Goal: Find specific page/section: Find specific page/section

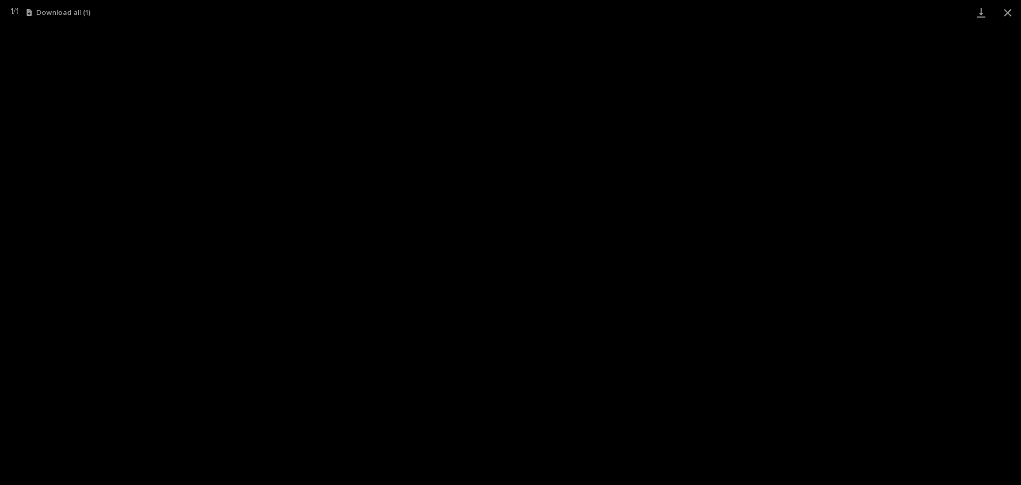
scroll to position [79, 0]
click at [1006, 3] on button "Close gallery" at bounding box center [1008, 12] width 27 height 25
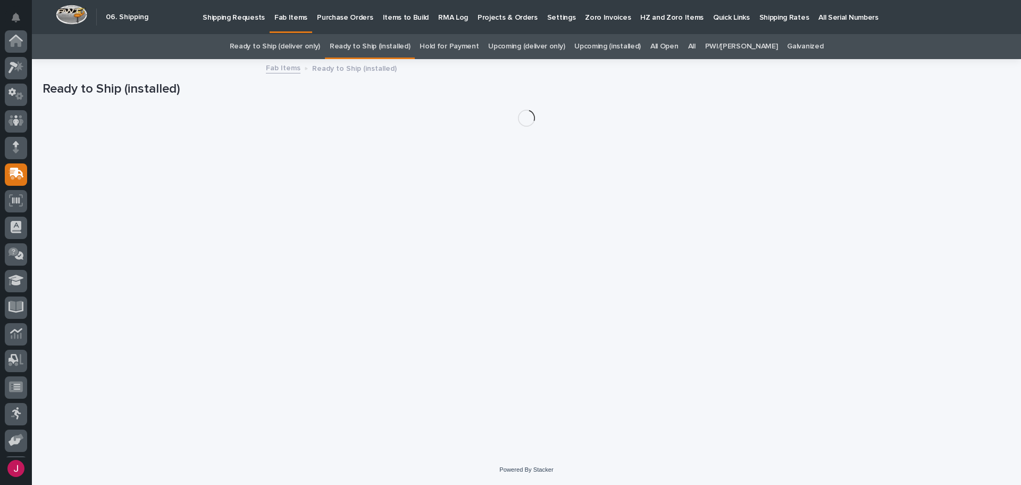
scroll to position [79, 0]
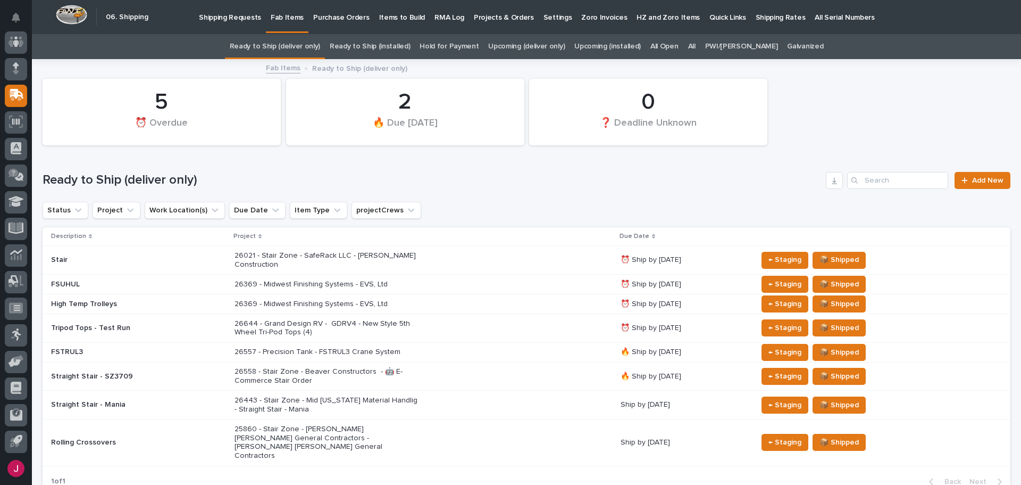
click at [230, 13] on p "Shipping Requests" at bounding box center [230, 11] width 62 height 22
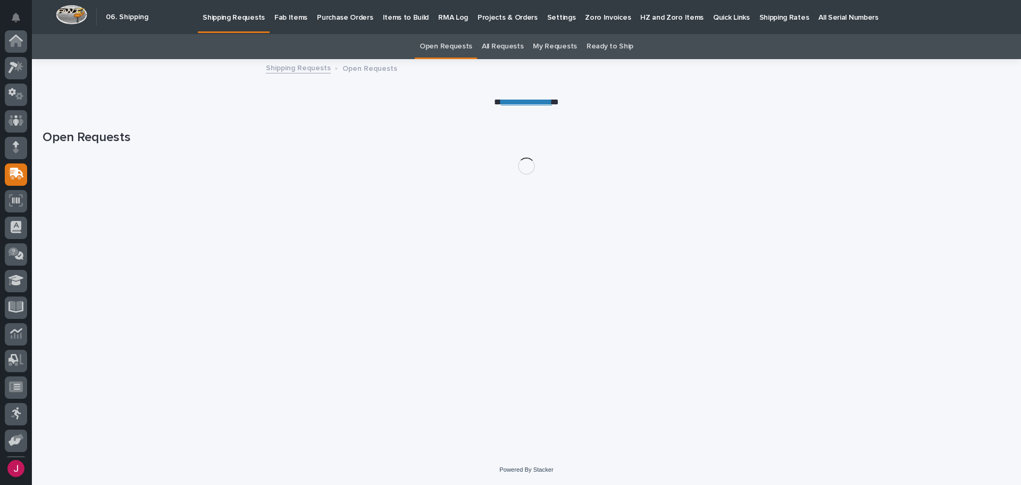
scroll to position [79, 0]
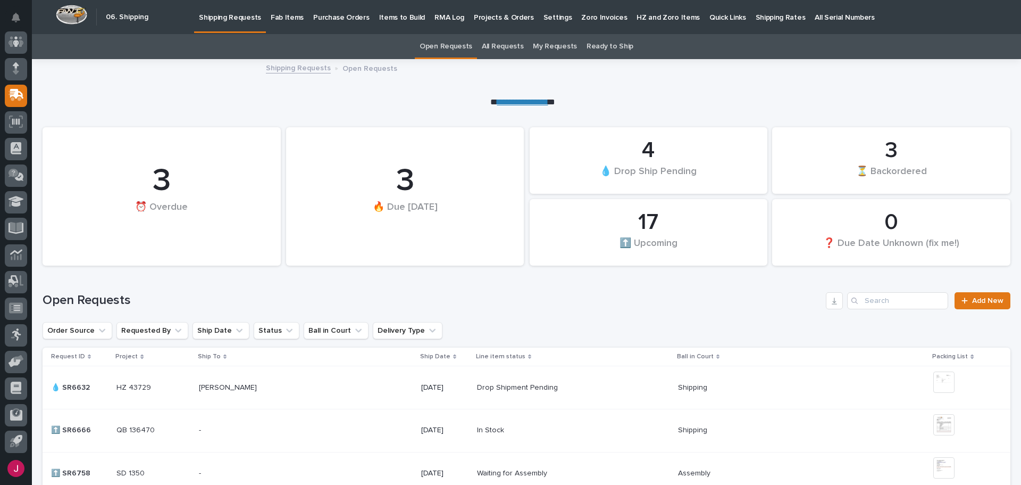
click at [295, 17] on p "Fab Items" at bounding box center [287, 11] width 33 height 22
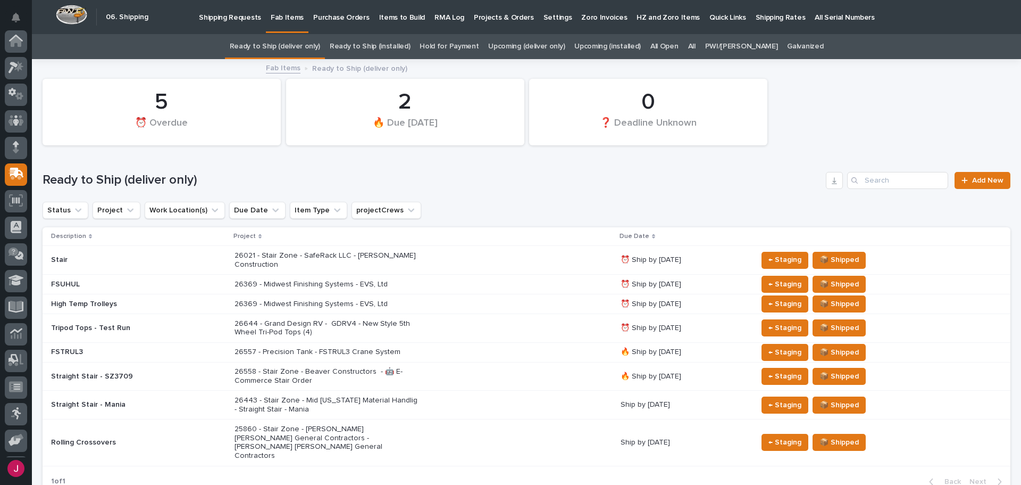
scroll to position [79, 0]
click at [281, 280] on p "26369 - Midwest Finishing Systems - EVS, Ltd" at bounding box center [328, 284] width 186 height 9
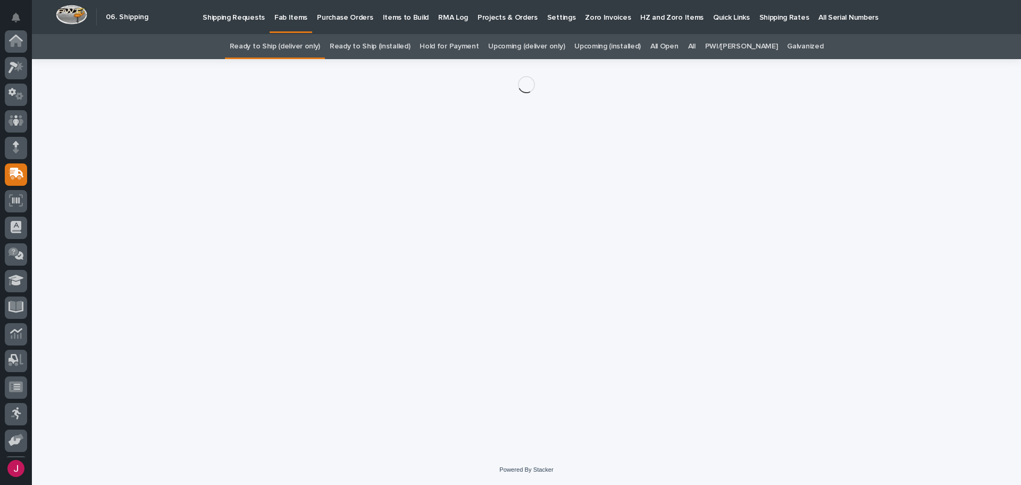
scroll to position [79, 0]
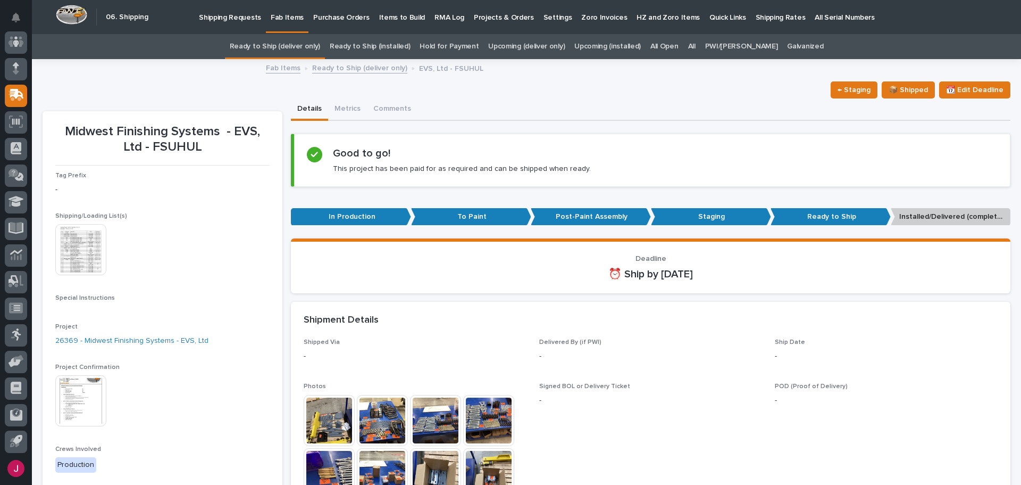
click at [75, 259] on img at bounding box center [80, 249] width 51 height 51
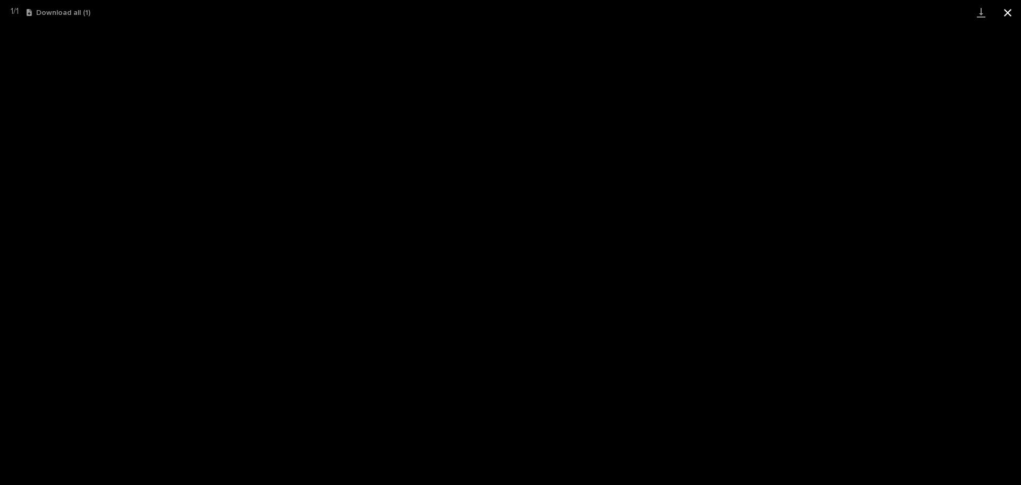
click at [1006, 15] on button "Close gallery" at bounding box center [1008, 12] width 27 height 25
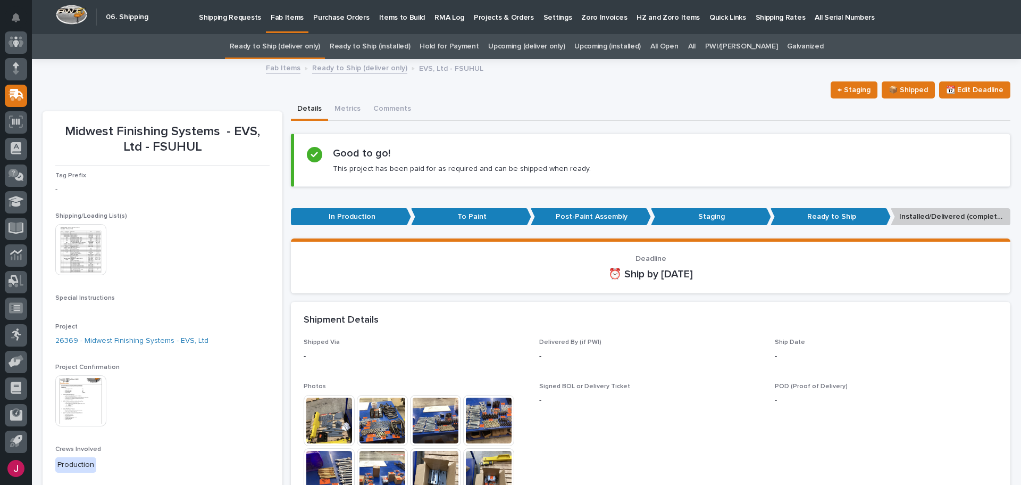
click at [91, 404] on img at bounding box center [80, 400] width 51 height 51
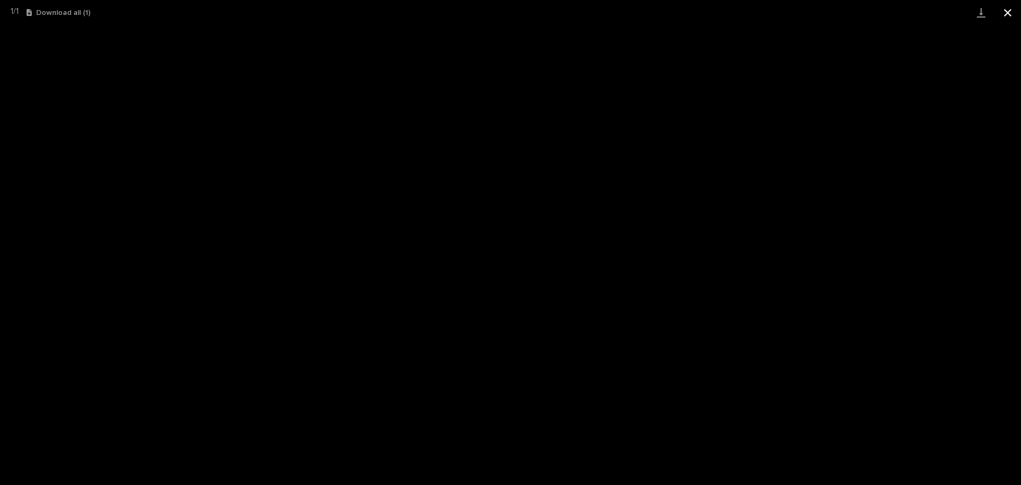
click at [1006, 14] on button "Close gallery" at bounding box center [1008, 12] width 27 height 25
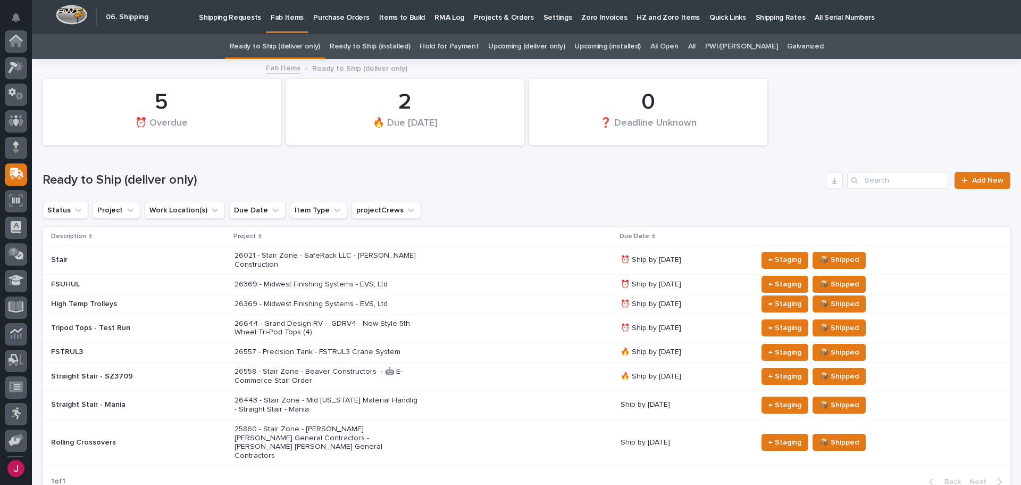
scroll to position [79, 0]
click at [268, 299] on p "26369 - Midwest Finishing Systems - EVS, Ltd" at bounding box center [328, 303] width 186 height 9
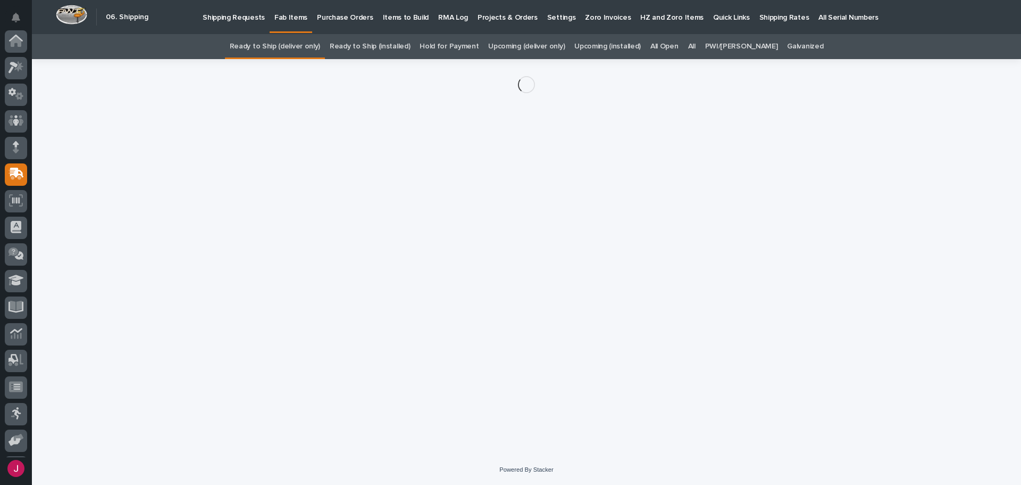
scroll to position [79, 0]
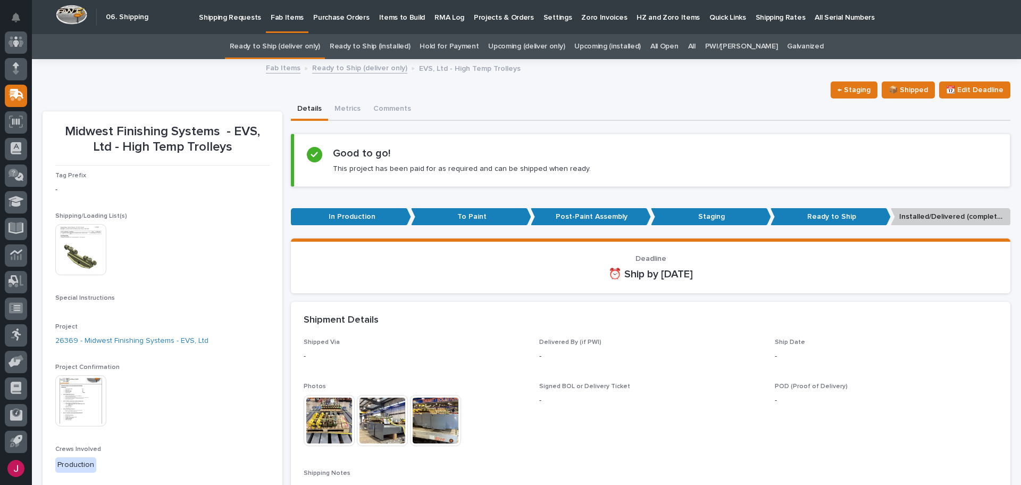
click at [74, 249] on img at bounding box center [80, 249] width 51 height 51
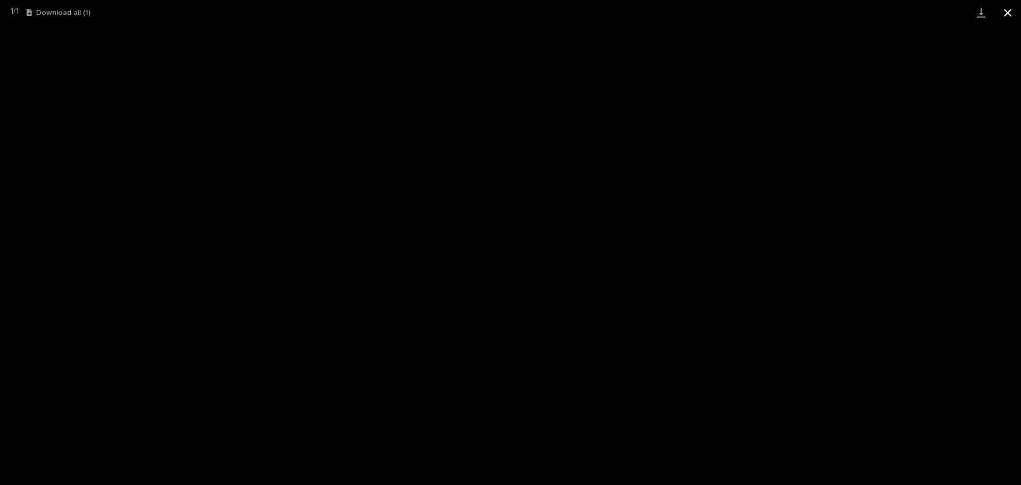
click at [1004, 15] on button "Close gallery" at bounding box center [1008, 12] width 27 height 25
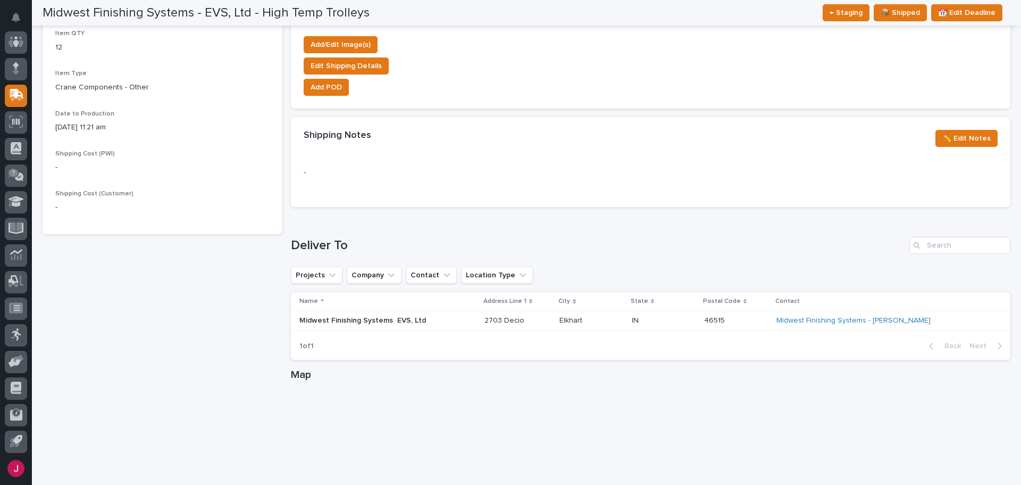
scroll to position [479, 0]
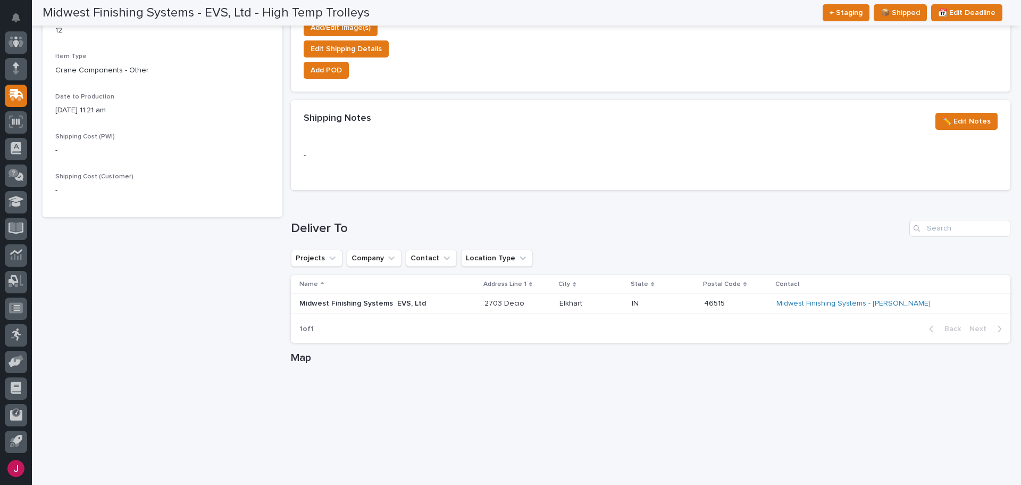
click at [414, 302] on p "Midwest Finishing Systems EVS, Ltd" at bounding box center [387, 303] width 177 height 9
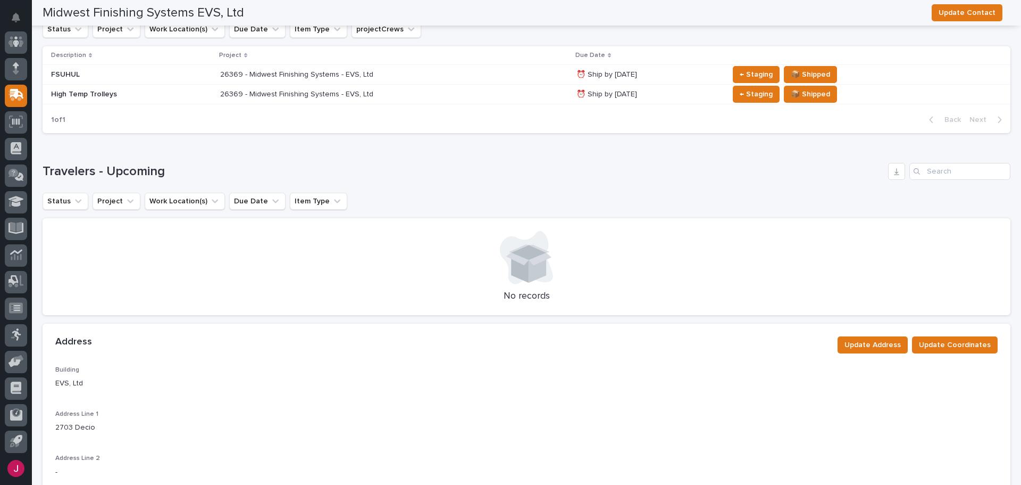
scroll to position [106, 0]
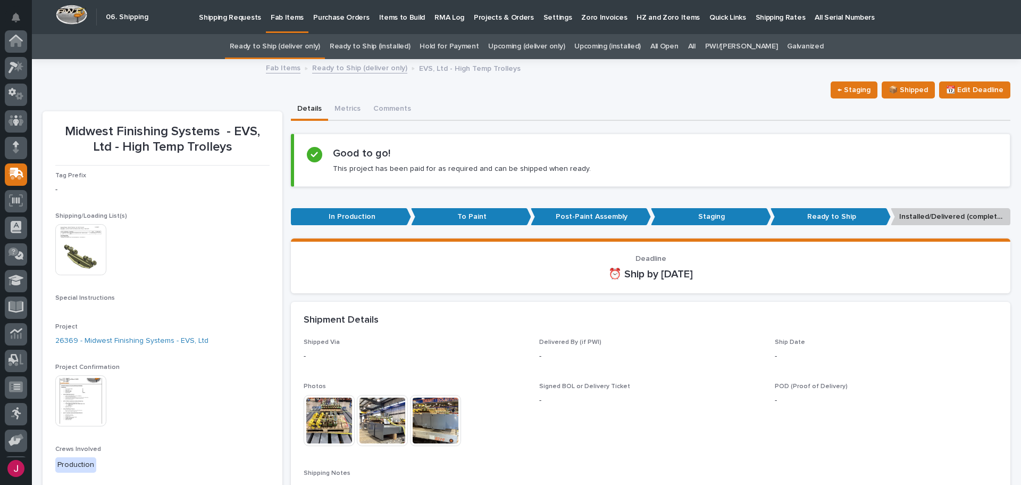
scroll to position [79, 0]
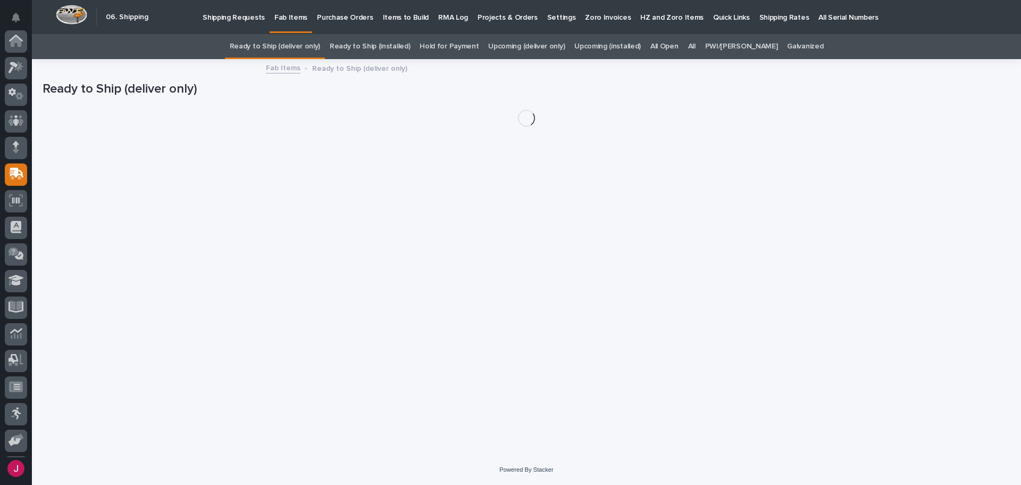
scroll to position [79, 0]
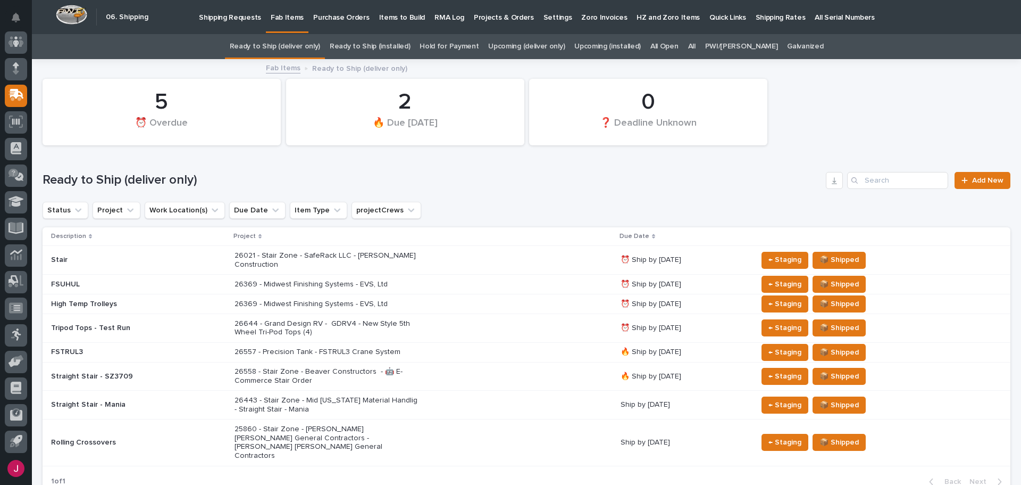
click at [295, 280] on p "26369 - Midwest Finishing Systems - EVS, Ltd" at bounding box center [328, 284] width 186 height 9
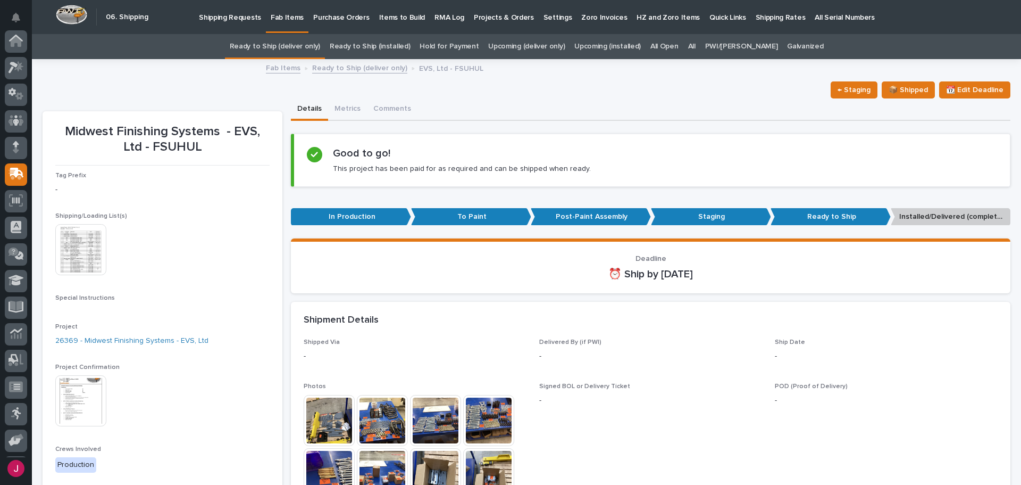
scroll to position [79, 0]
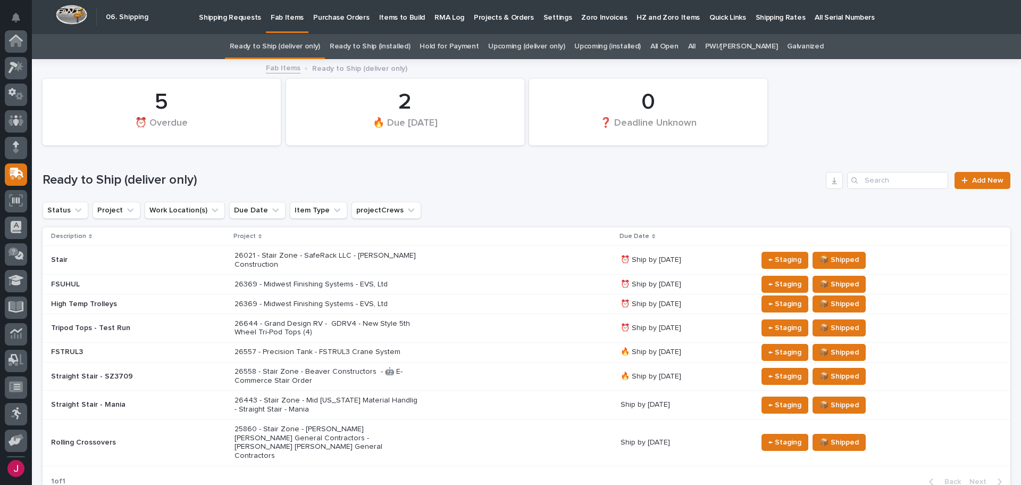
scroll to position [79, 0]
